Goal: Task Accomplishment & Management: Manage account settings

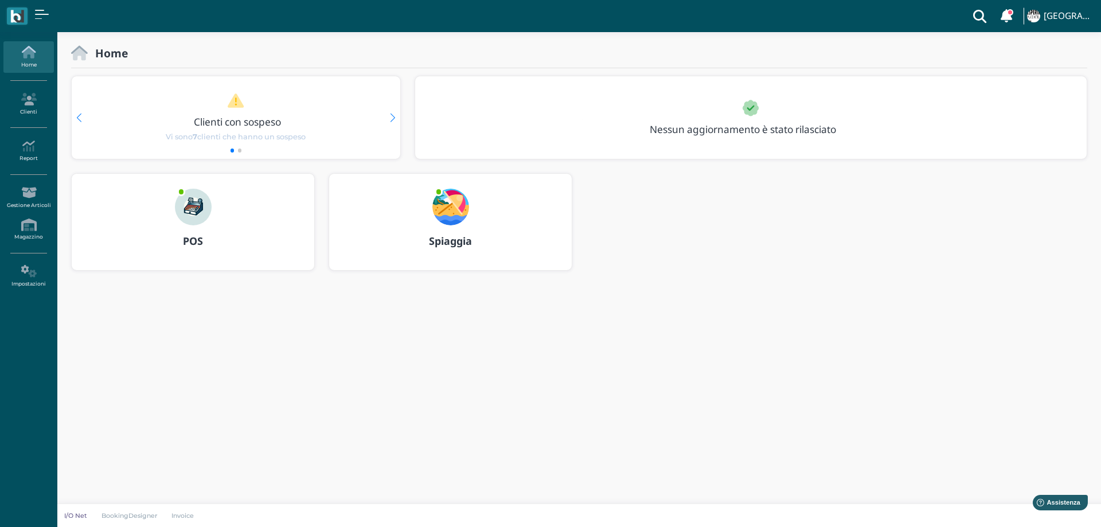
click at [446, 199] on img at bounding box center [450, 207] width 37 height 37
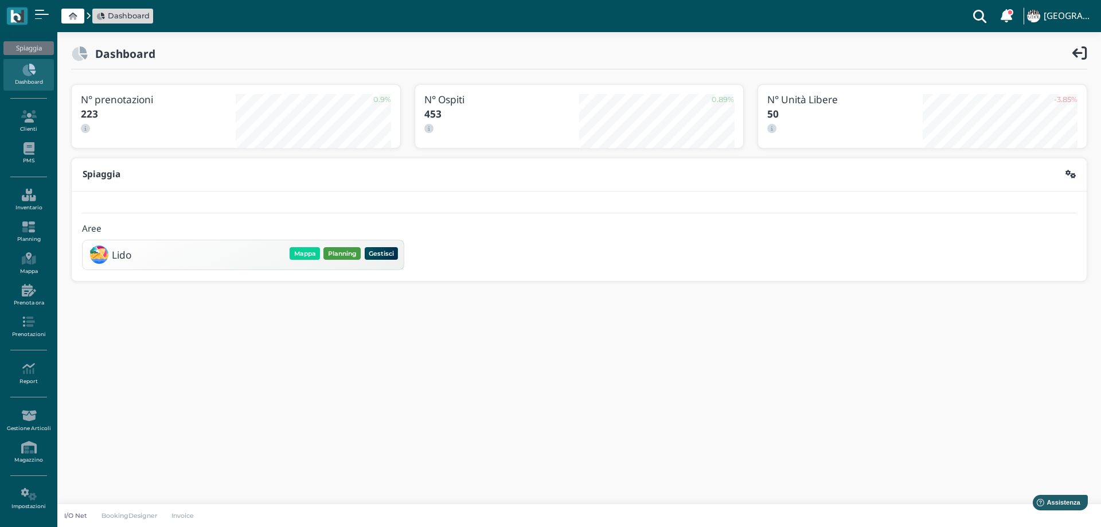
click at [351, 249] on button "Planning" at bounding box center [341, 253] width 37 height 13
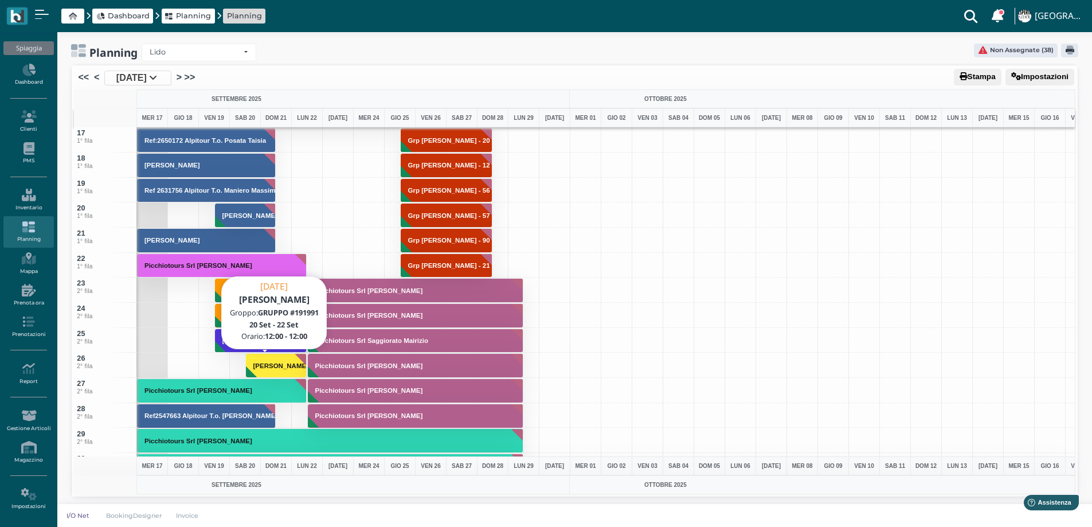
scroll to position [401, 0]
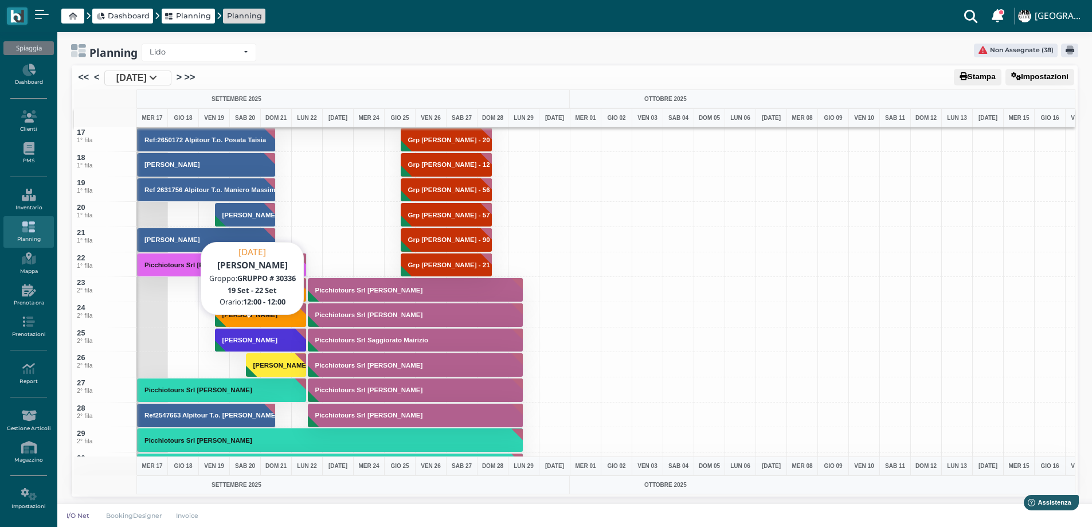
click at [272, 342] on h3 "[PERSON_NAME]" at bounding box center [250, 339] width 64 height 7
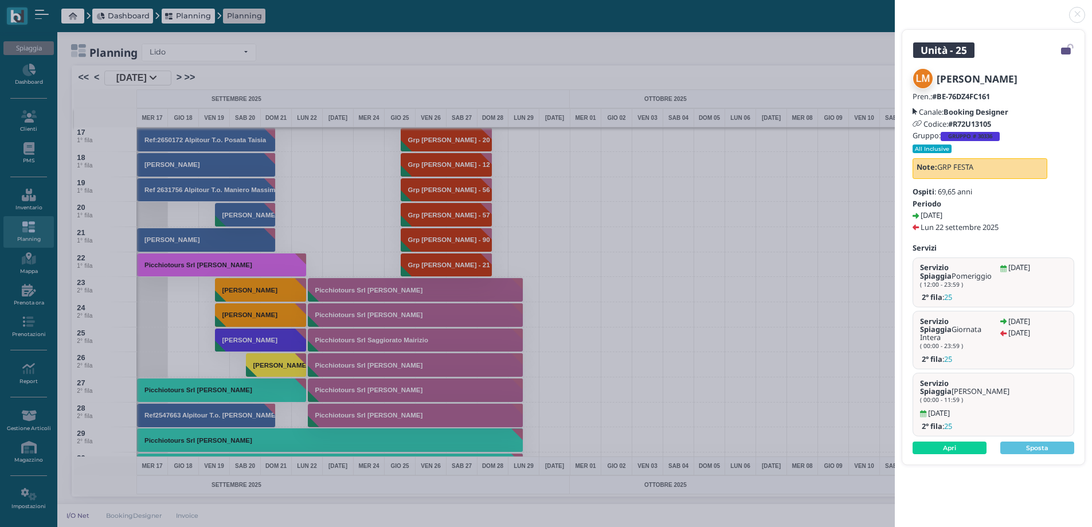
click at [960, 137] on b "GRUPPO # 30336" at bounding box center [970, 135] width 44 height 7
select select "964"
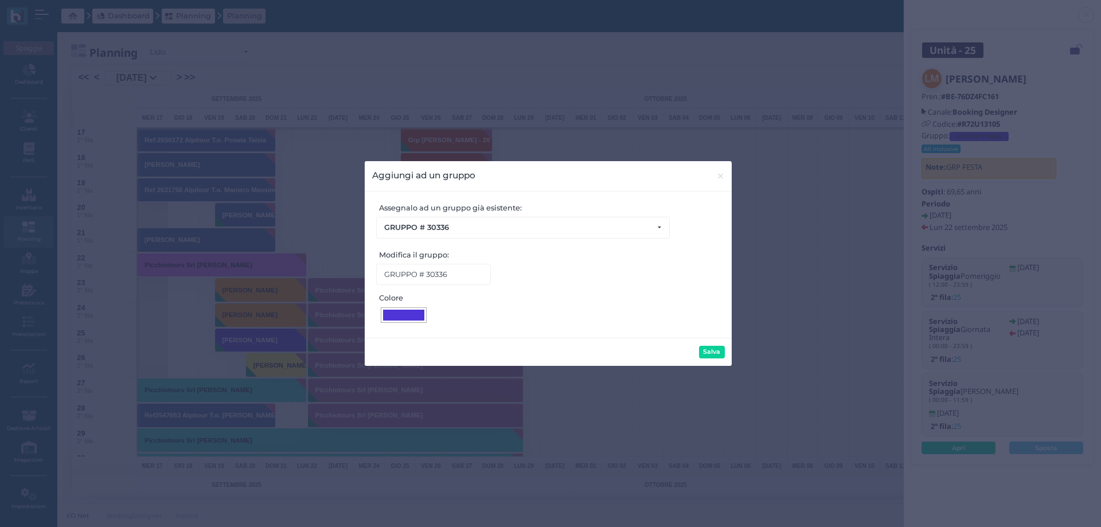
click at [408, 318] on div at bounding box center [403, 315] width 41 height 11
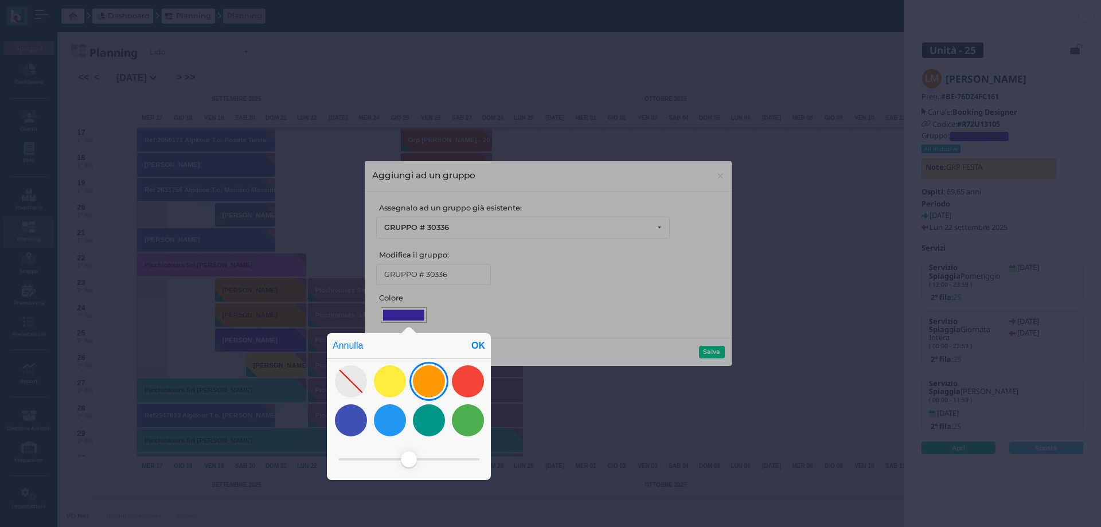
click at [430, 370] on div at bounding box center [429, 381] width 32 height 32
click at [474, 348] on div "OK" at bounding box center [477, 345] width 25 height 25
type input "#ff9900"
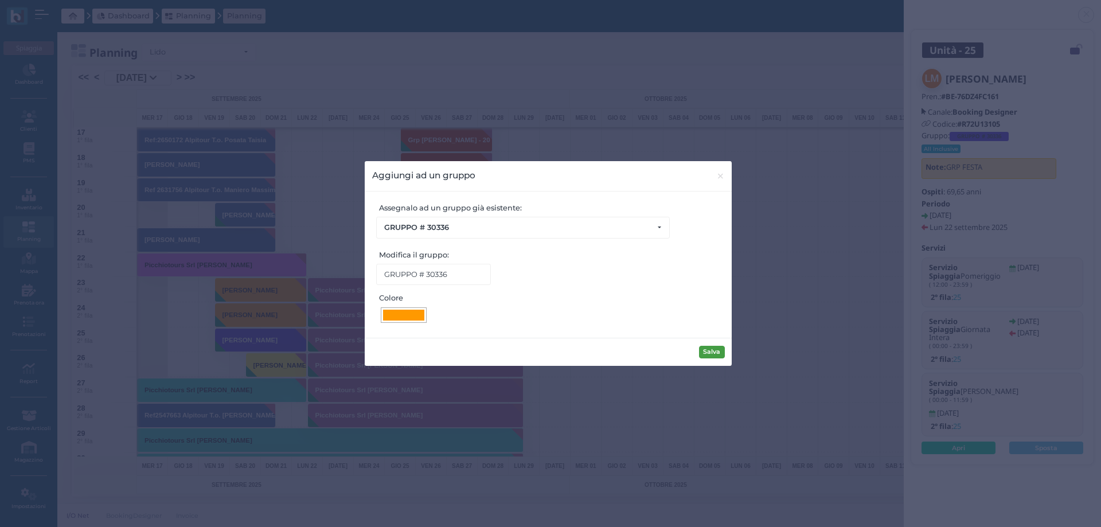
click at [707, 349] on button "Salva" at bounding box center [712, 352] width 26 height 13
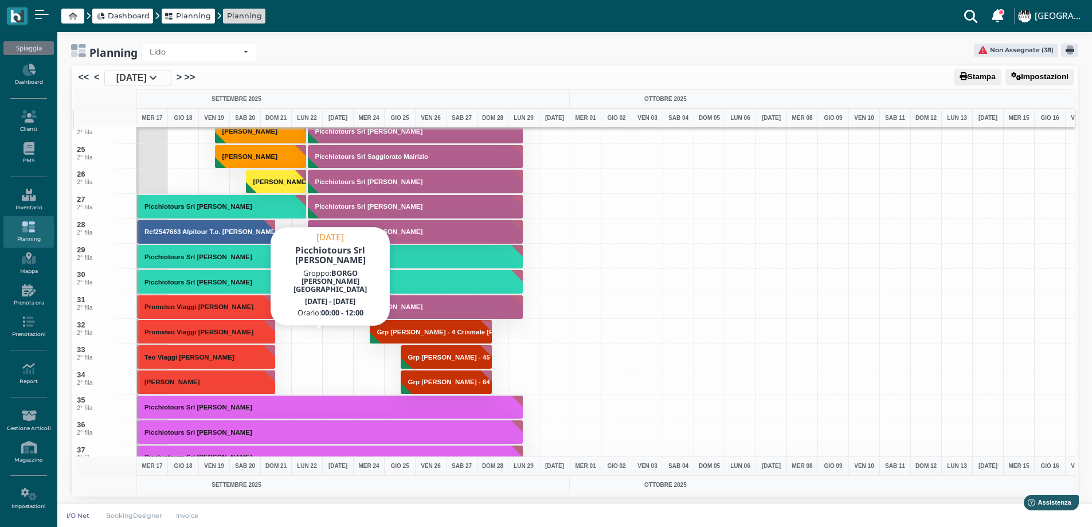
scroll to position [516, 0]
